Goal: Communication & Community: Answer question/provide support

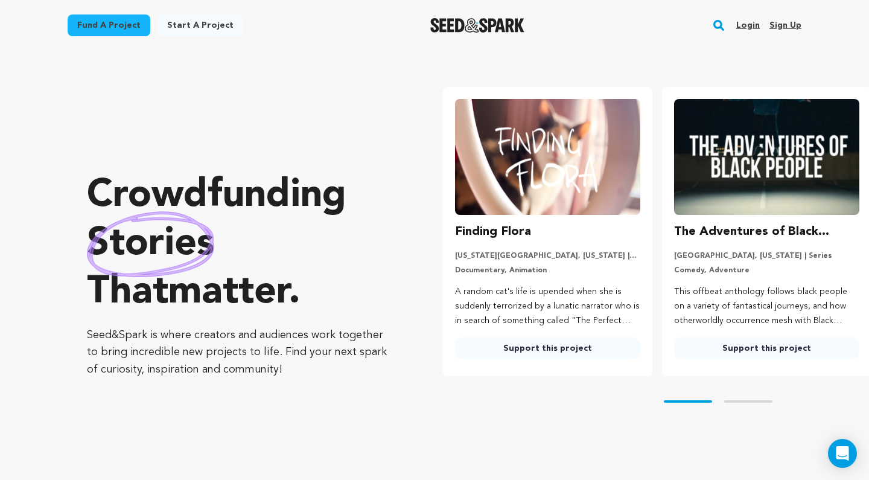
click at [756, 22] on link "Login" at bounding box center [748, 25] width 24 height 19
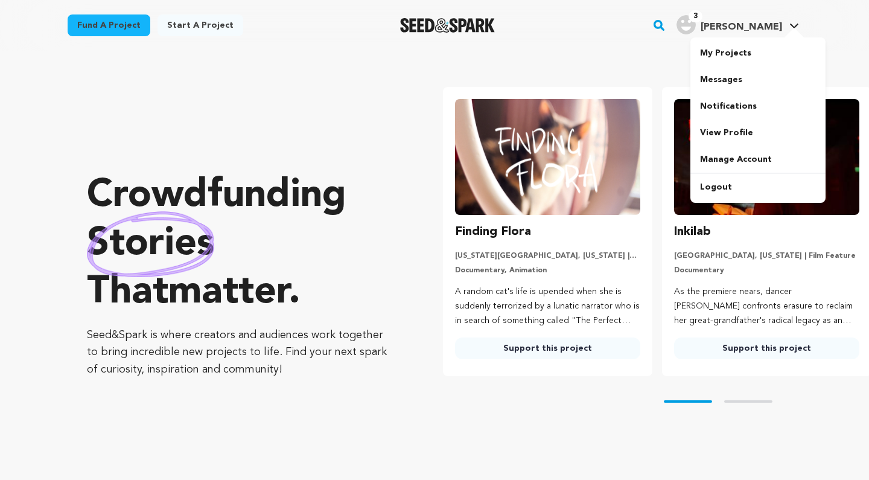
click at [696, 17] on div "3" at bounding box center [686, 24] width 19 height 19
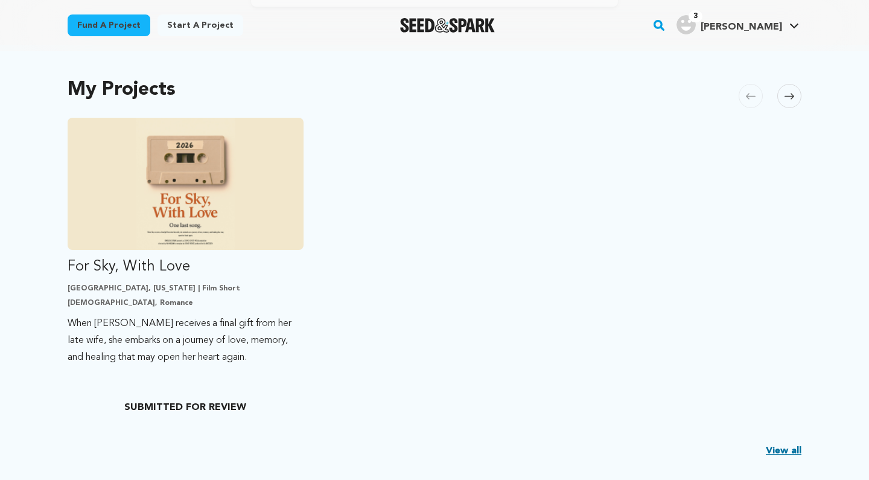
scroll to position [239, 0]
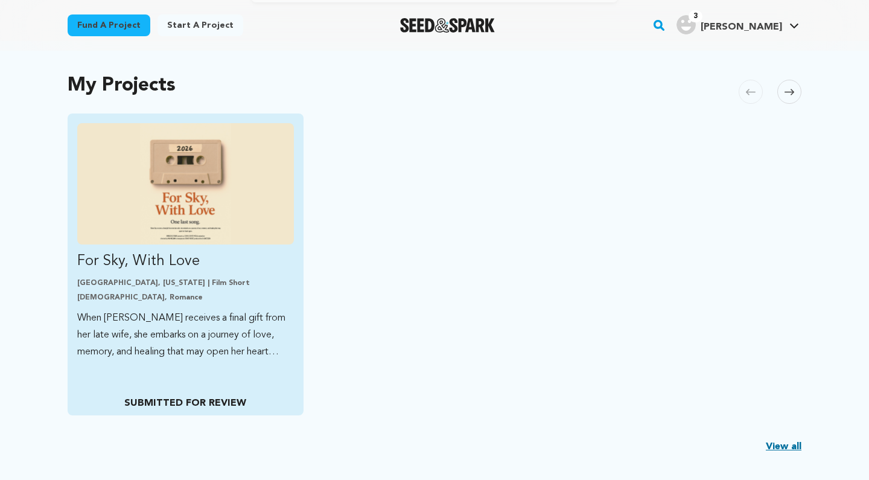
click at [167, 267] on p "For Sky, With Love" at bounding box center [185, 261] width 217 height 19
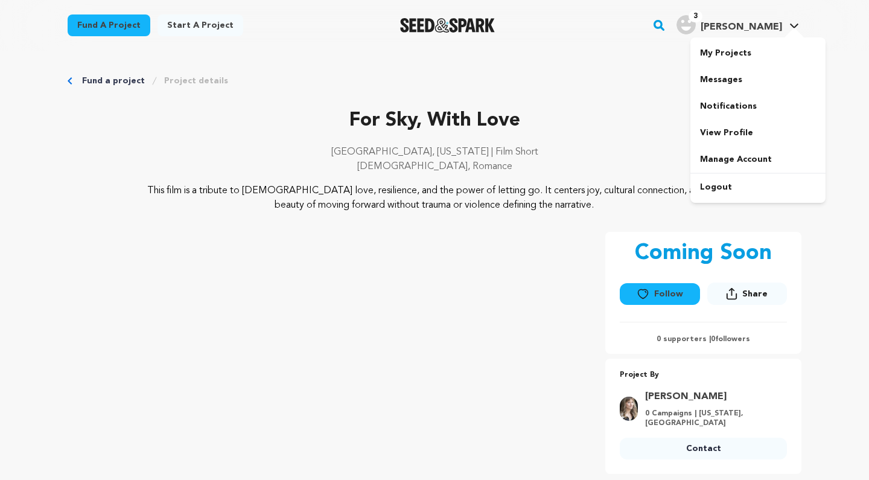
click at [696, 30] on img "Sydney R.'s Profile" at bounding box center [686, 24] width 19 height 19
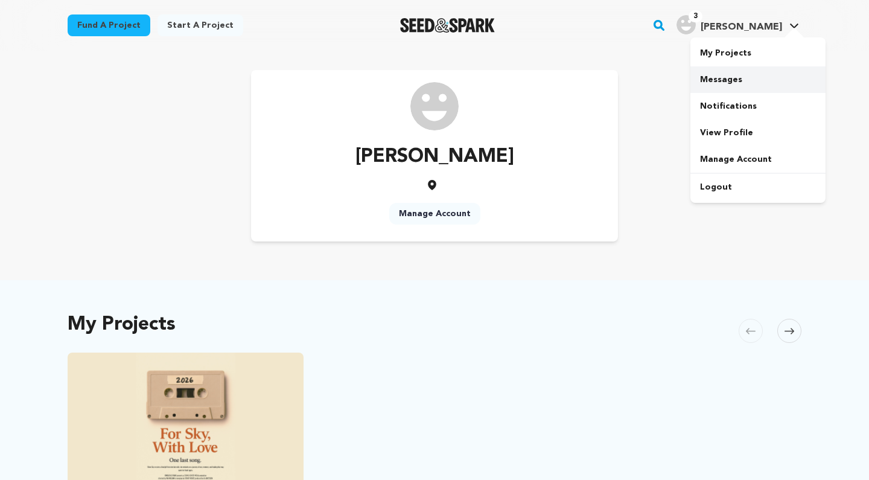
click at [726, 88] on link "Messages" at bounding box center [757, 79] width 135 height 27
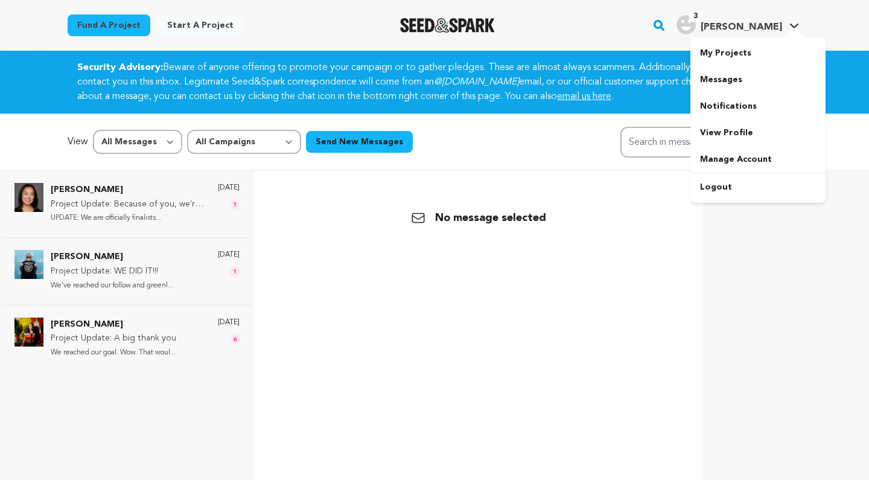
click at [780, 17] on div "3 Sydney R." at bounding box center [730, 24] width 106 height 19
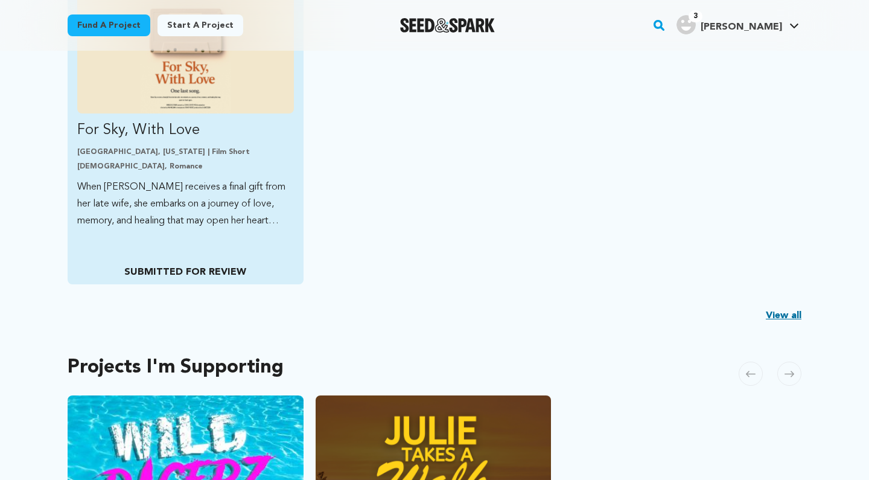
scroll to position [371, 0]
click at [203, 226] on p "When Sky receives a final gift from her late wife, she embarks on a journey of …" at bounding box center [185, 203] width 217 height 51
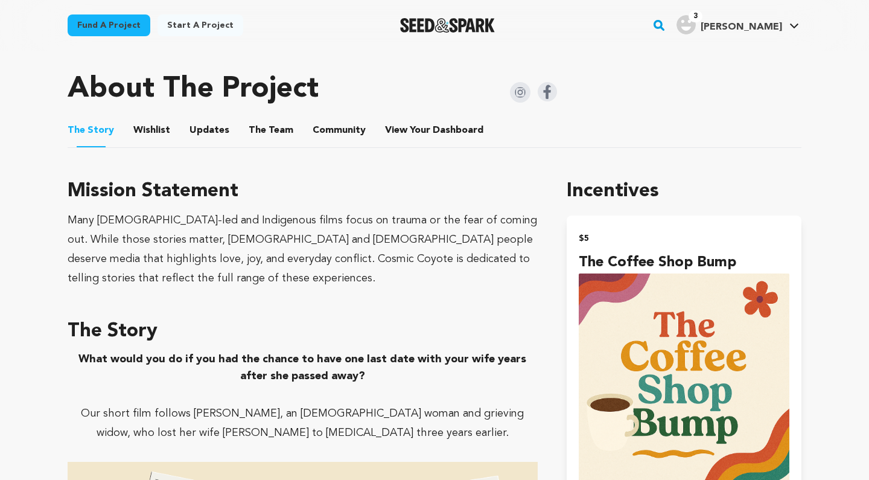
scroll to position [515, 0]
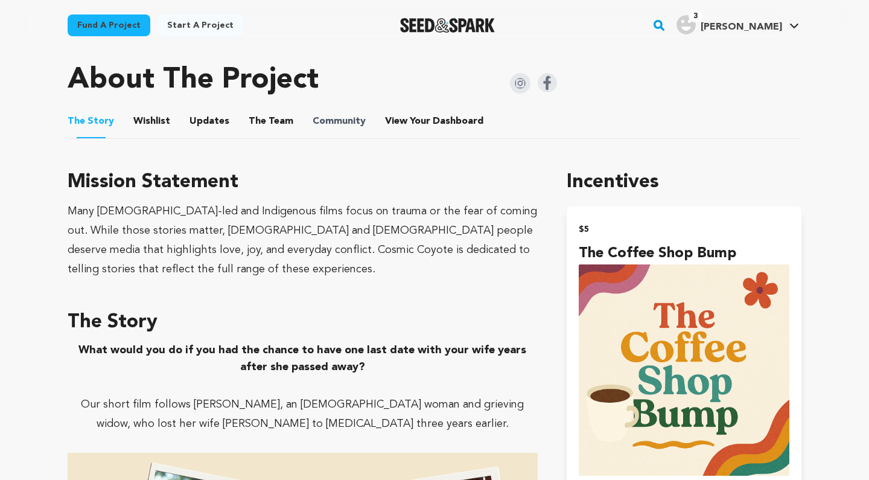
click at [348, 119] on span "Community" at bounding box center [339, 121] width 53 height 14
click at [442, 123] on span "Dashboard" at bounding box center [458, 121] width 51 height 14
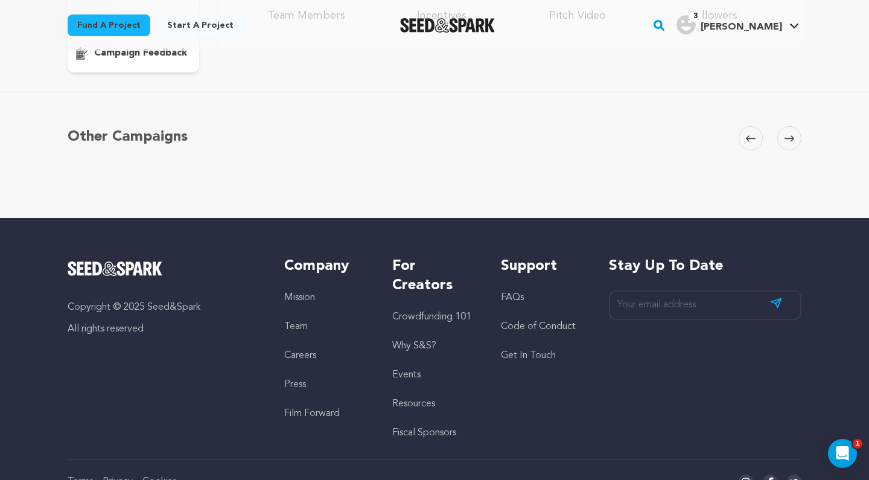
scroll to position [80, 0]
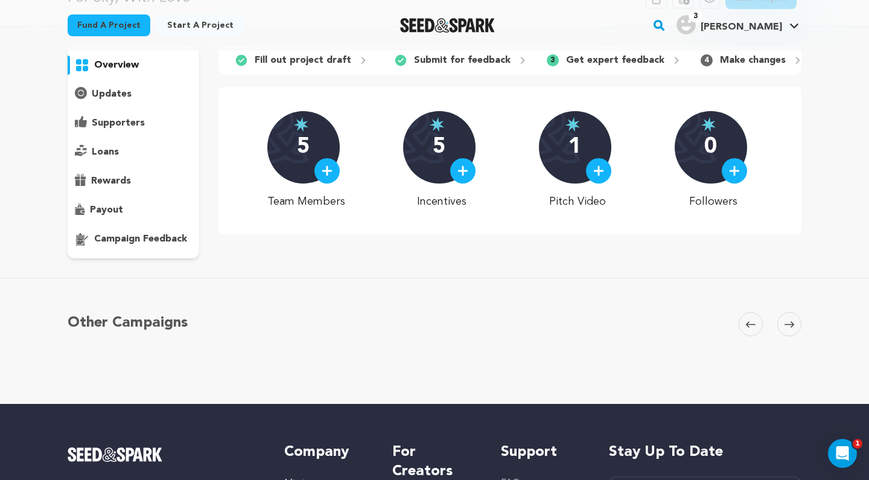
click at [153, 249] on div "overview" at bounding box center [134, 152] width 132 height 212
click at [158, 240] on p "campaign feedback" at bounding box center [140, 239] width 93 height 14
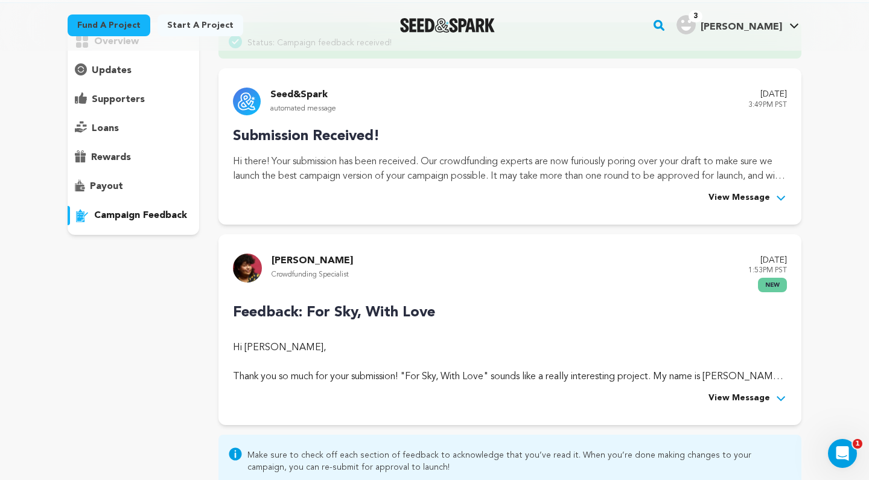
scroll to position [120, 0]
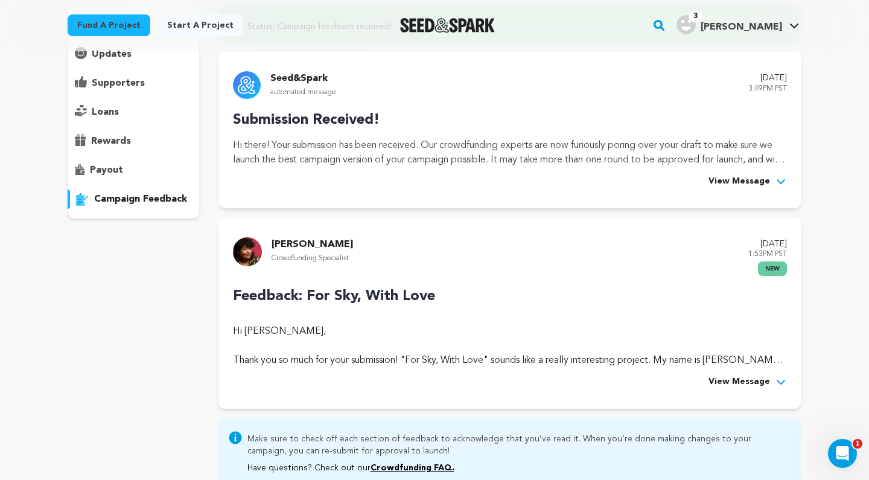
click at [733, 191] on div "Seed&Spark automated message [DATE] 3:49PM PST Submission Received! In the mean…" at bounding box center [509, 130] width 583 height 156
click at [737, 184] on span "View Message" at bounding box center [740, 181] width 62 height 14
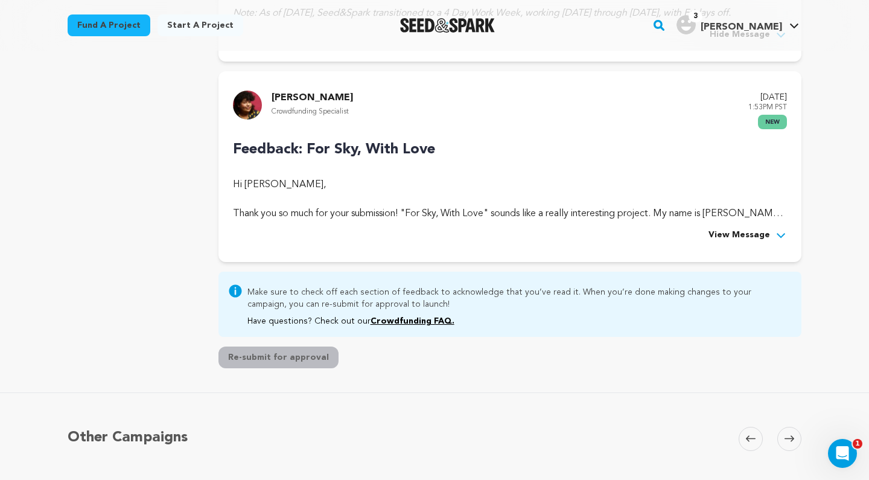
scroll to position [651, 0]
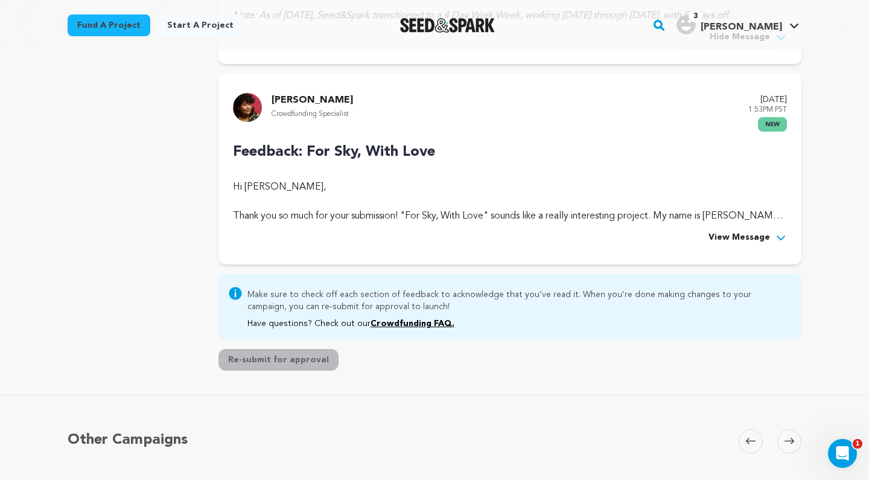
click at [704, 235] on div "View Message" at bounding box center [510, 238] width 554 height 14
click at [718, 233] on span "View Message" at bounding box center [740, 238] width 62 height 14
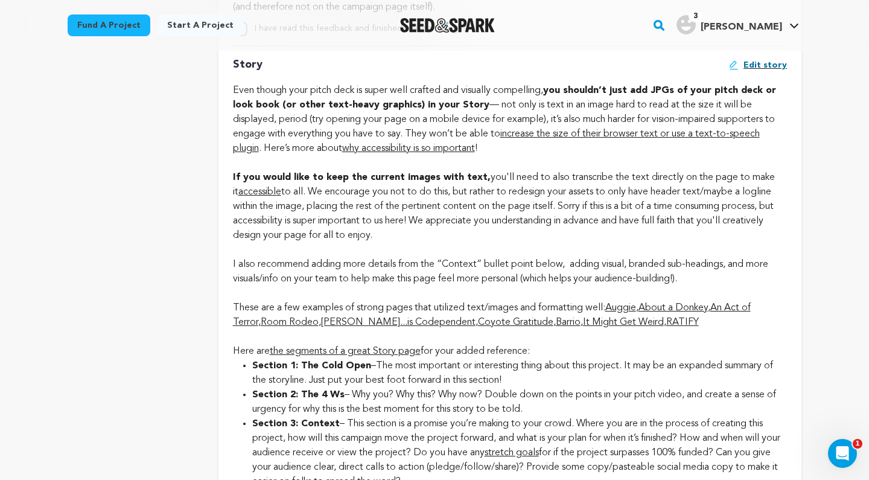
scroll to position [2427, 0]
